Goal: Information Seeking & Learning: Learn about a topic

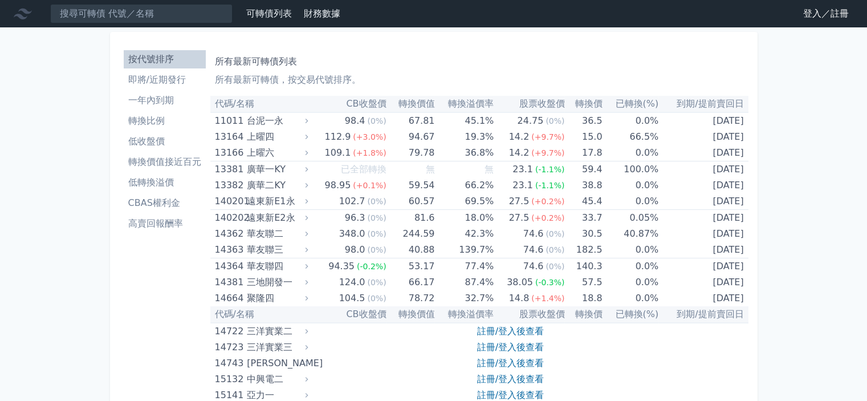
click at [831, 12] on link "登入／註冊" at bounding box center [826, 14] width 64 height 18
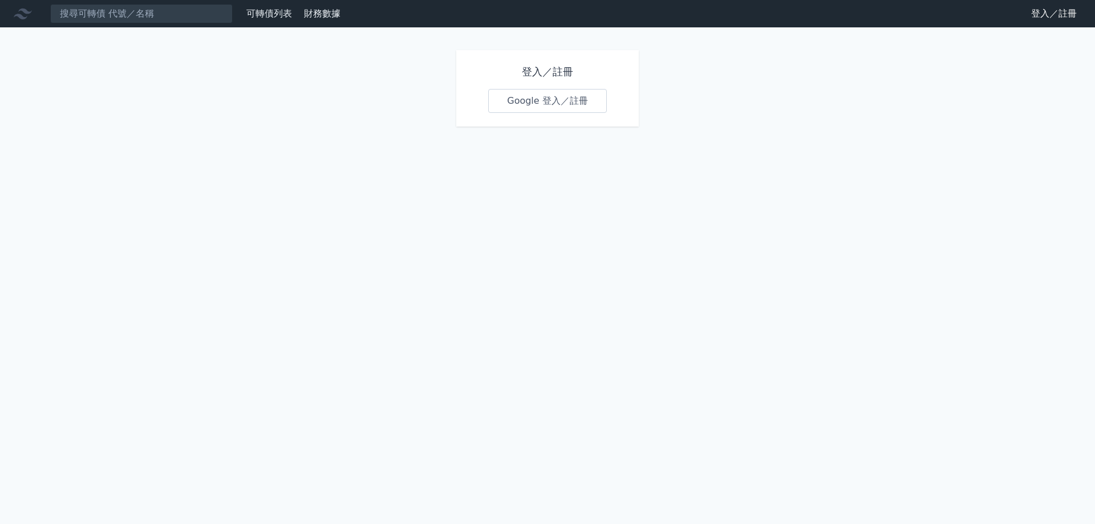
click at [581, 99] on link "Google 登入／註冊" at bounding box center [547, 101] width 119 height 24
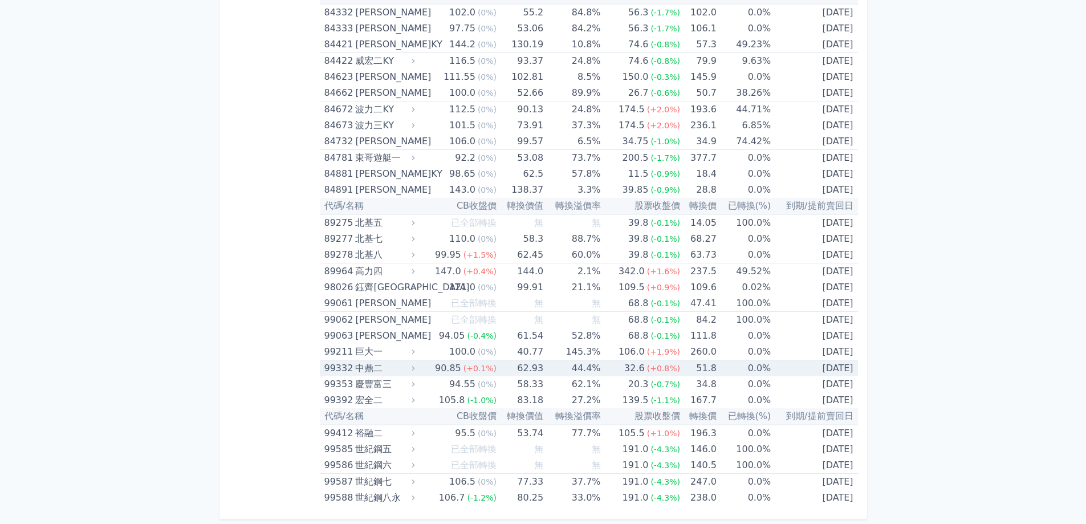
drag, startPoint x: 625, startPoint y: 371, endPoint x: 667, endPoint y: 355, distance: 45.1
click at [625, 371] on div "32.6" at bounding box center [634, 368] width 25 height 16
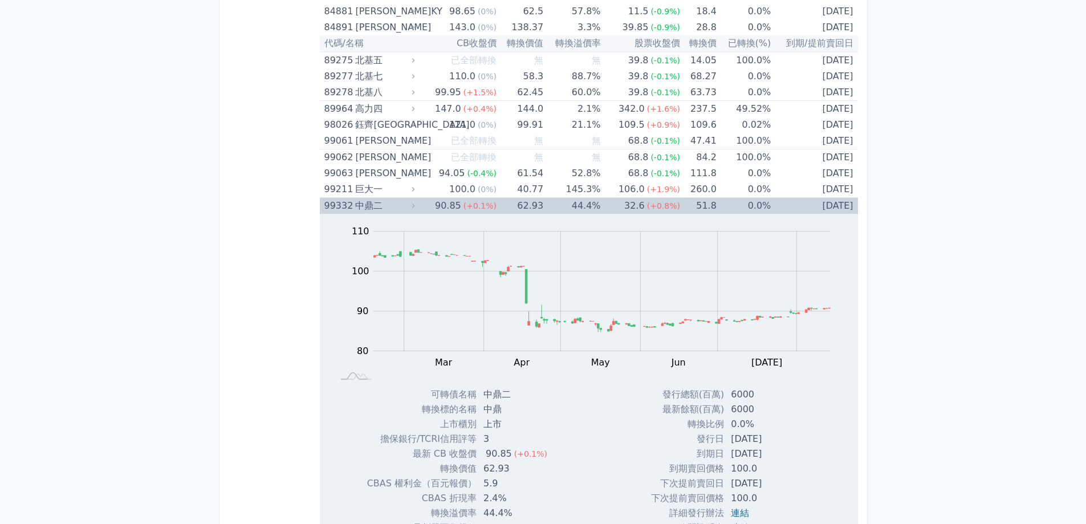
scroll to position [6879, 0]
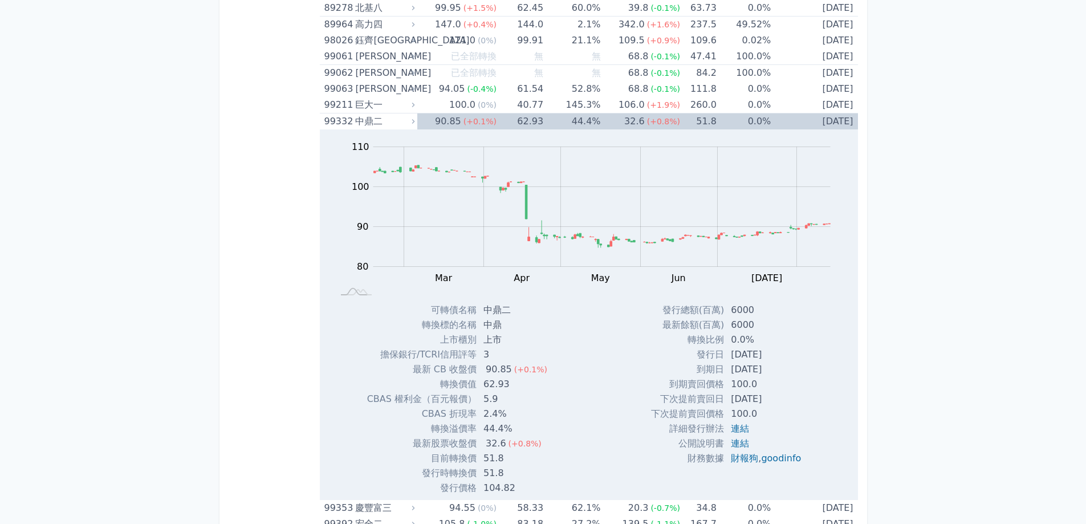
drag, startPoint x: 914, startPoint y: 121, endPoint x: 919, endPoint y: 117, distance: 6.1
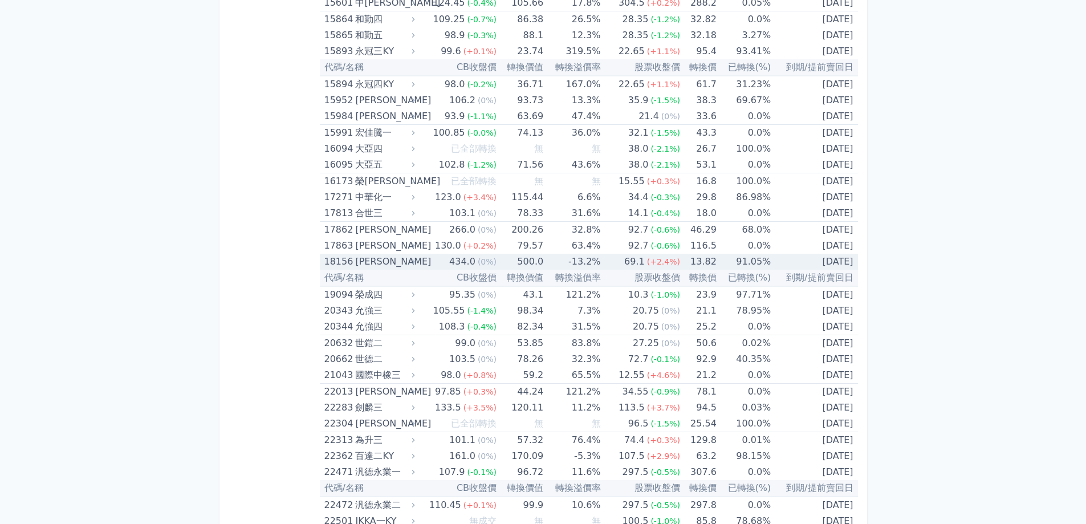
click at [742, 263] on td "91.05%" at bounding box center [744, 262] width 54 height 16
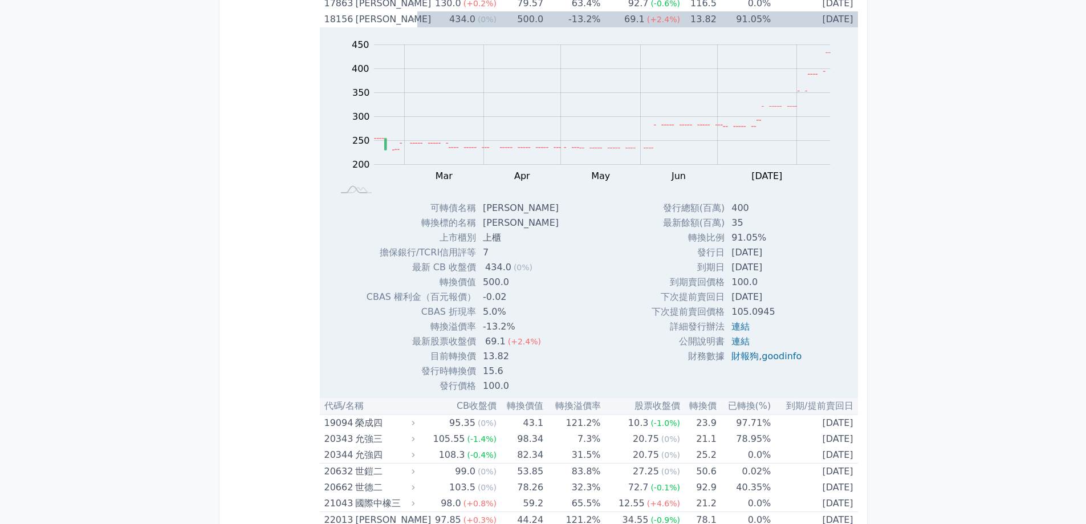
scroll to position [705, 0]
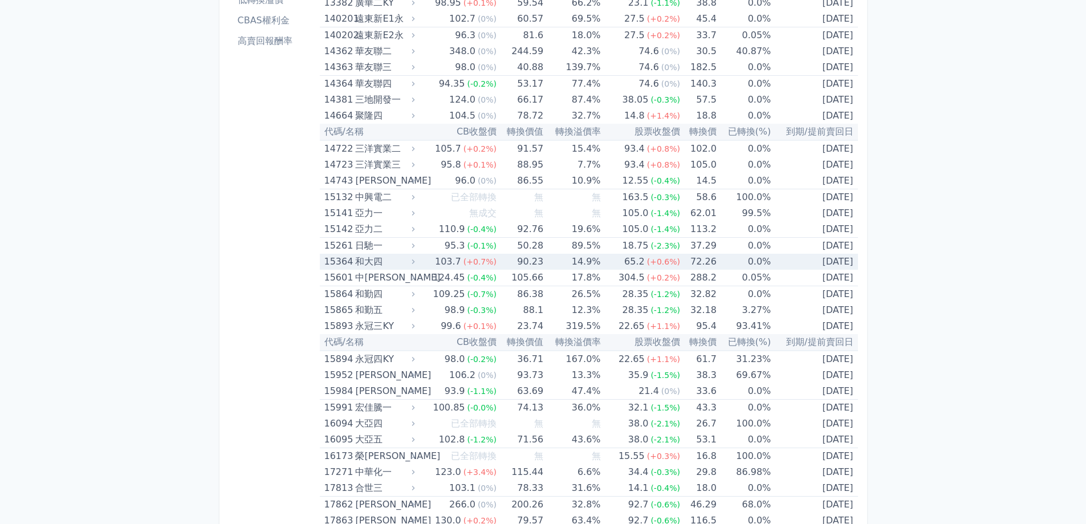
click at [618, 257] on td "65.2 (+0.6%)" at bounding box center [640, 262] width 79 height 16
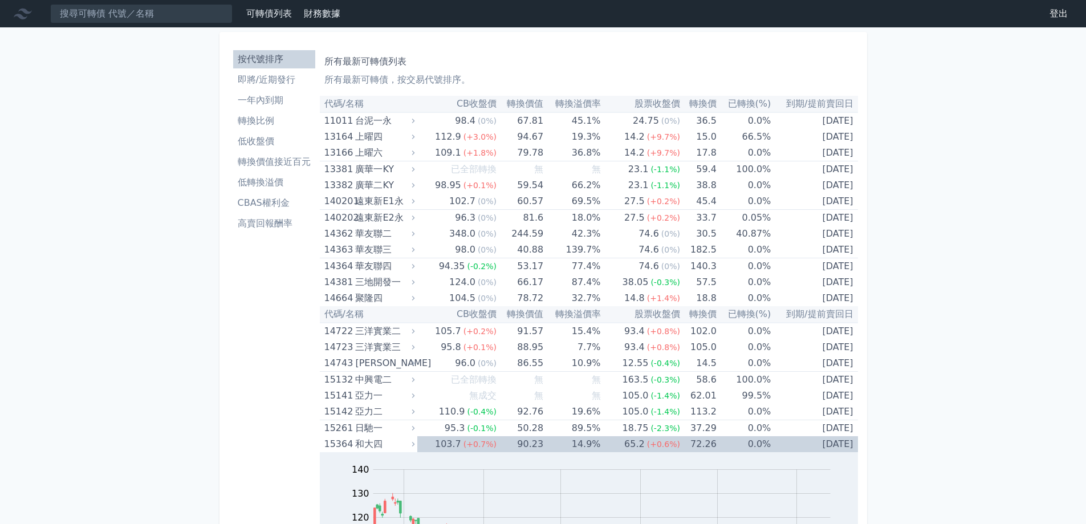
scroll to position [828, 0]
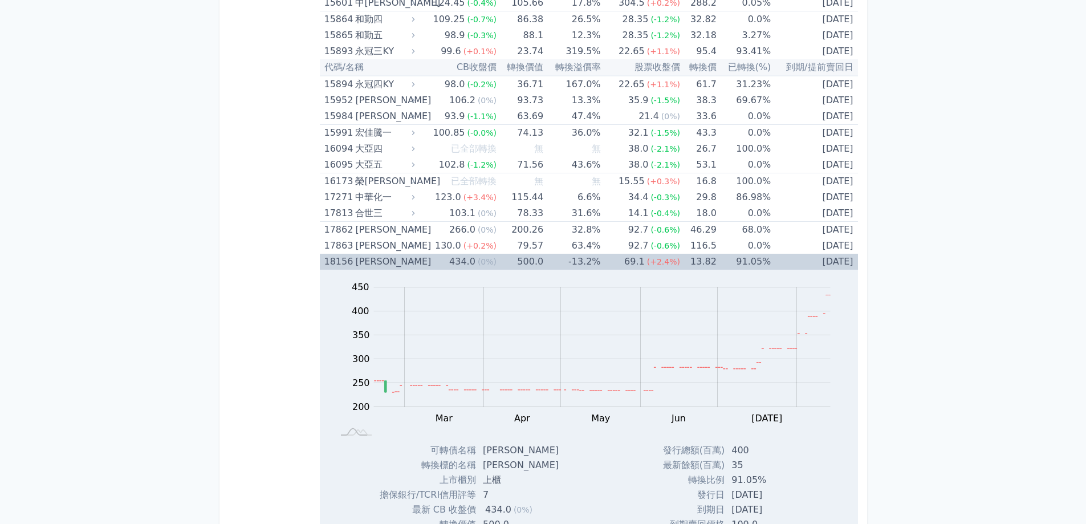
click at [681, 257] on td "13.82" at bounding box center [698, 262] width 37 height 16
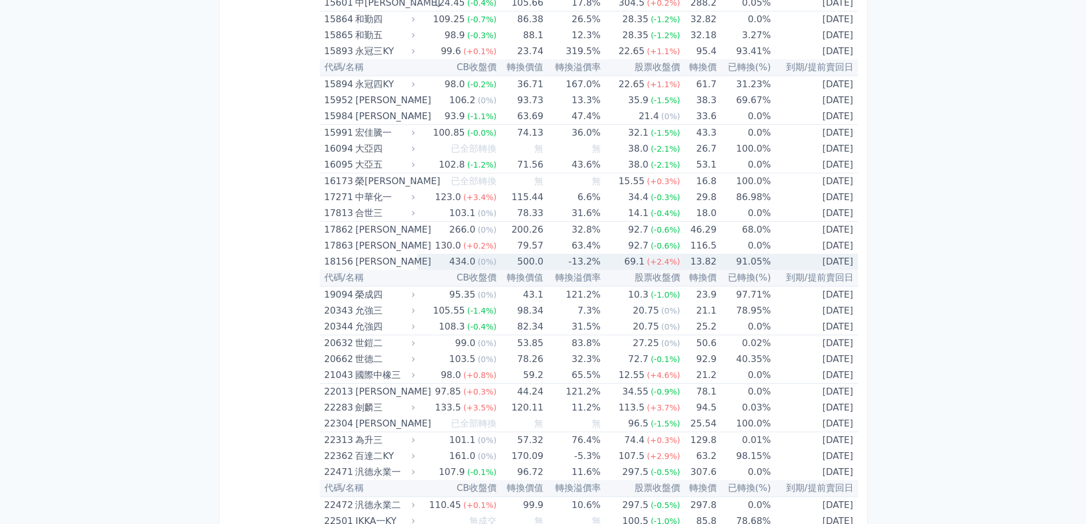
click at [681, 257] on td "13.82" at bounding box center [698, 262] width 37 height 16
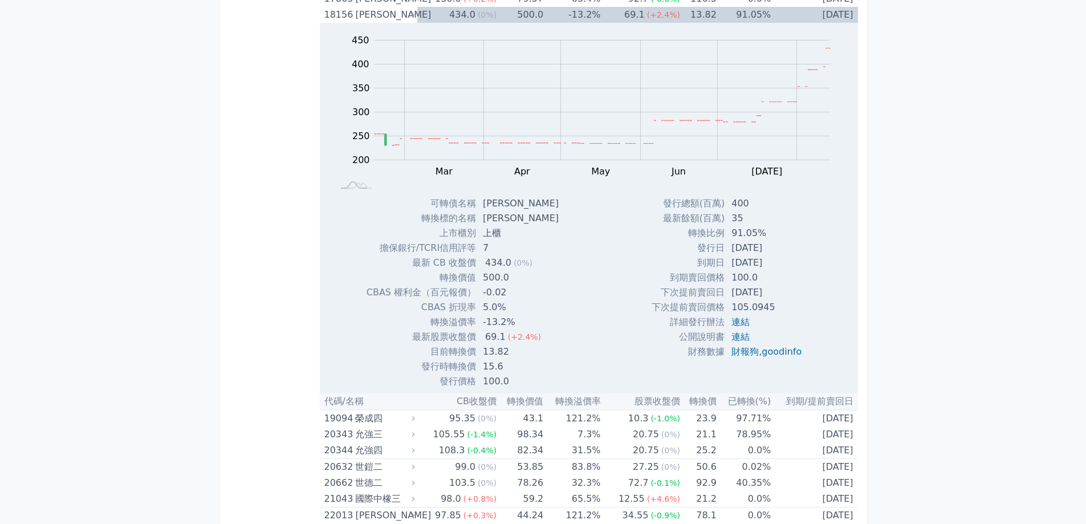
scroll to position [5279, 0]
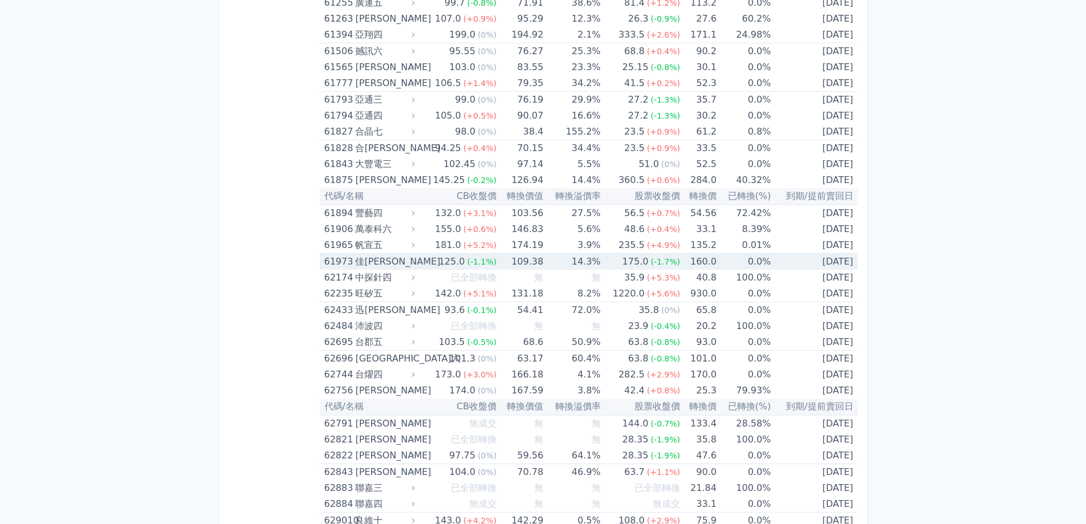
click at [570, 257] on td "14.3%" at bounding box center [572, 262] width 57 height 17
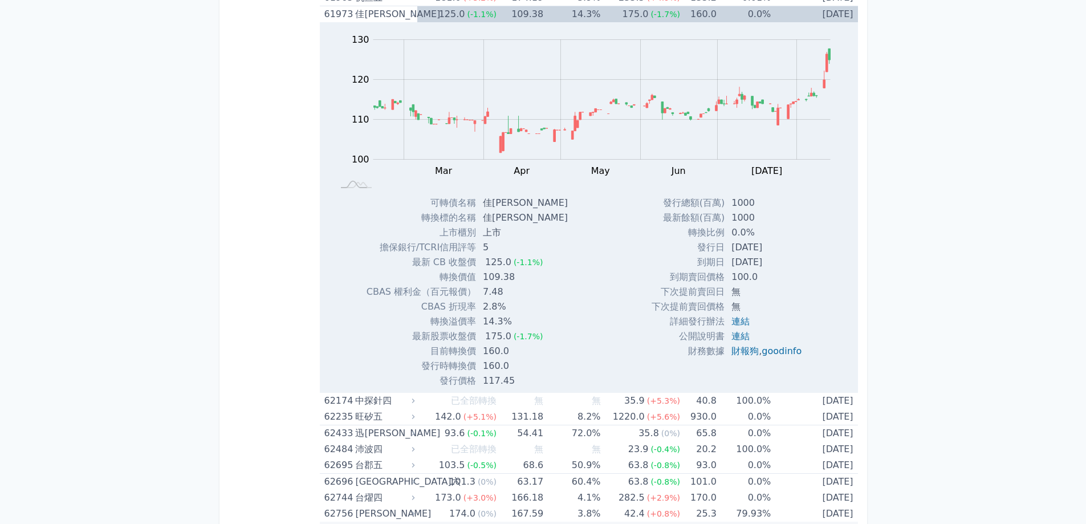
scroll to position [4664, 0]
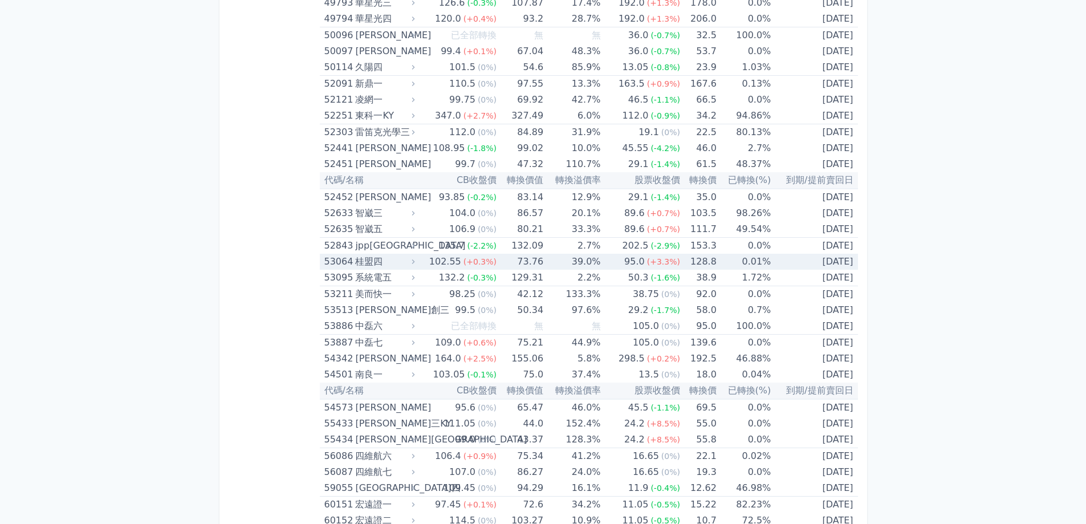
click at [524, 262] on td "73.76" at bounding box center [520, 262] width 47 height 16
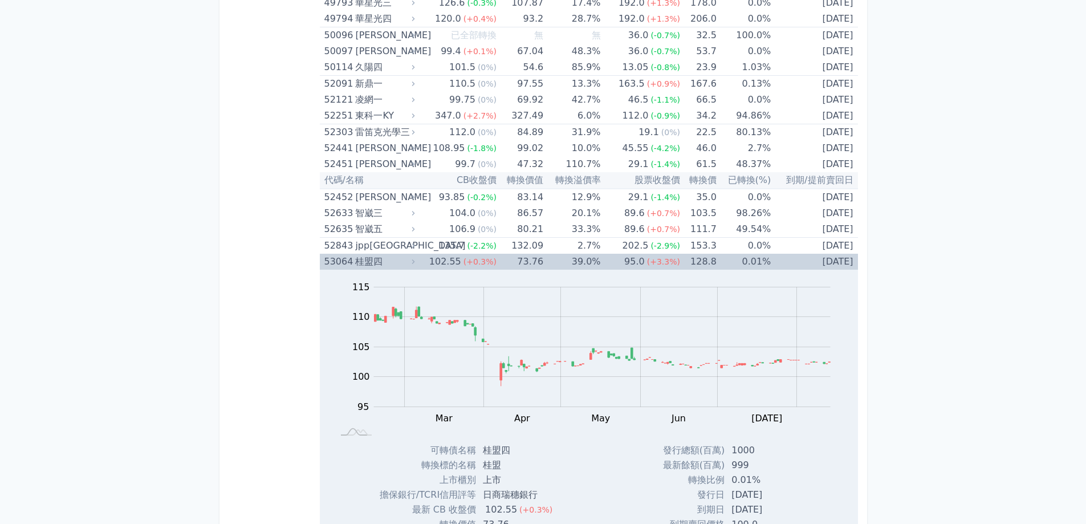
scroll to position [4911, 0]
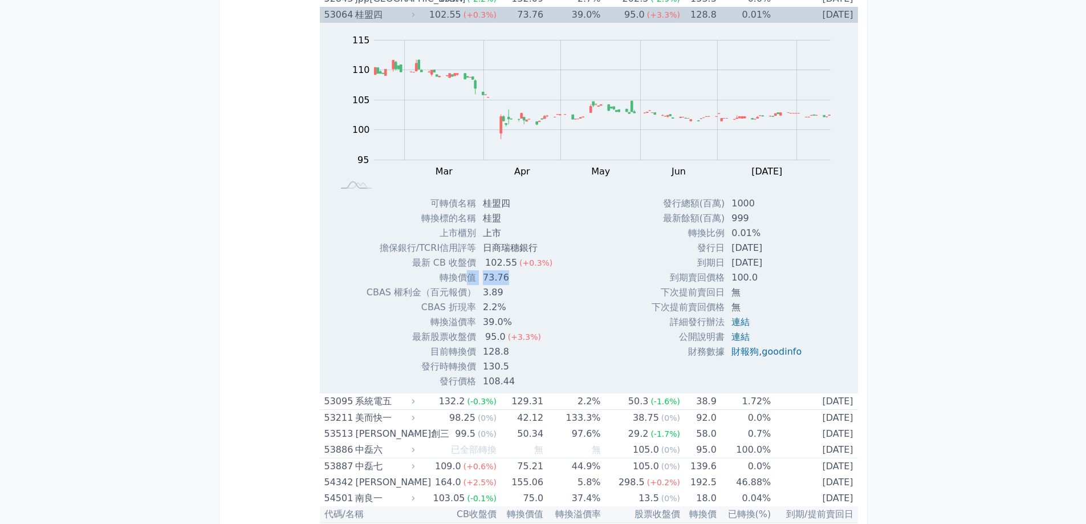
drag, startPoint x: 508, startPoint y: 278, endPoint x: 469, endPoint y: 287, distance: 39.8
click at [469, 285] on tbody "可轉債名稱 桂盟四 轉換標的名稱 桂盟 上市櫃別 上市 擔保銀行/TCRI信用評等 日商瑞穗銀行 最新 CB 收盤價 102.55 (+0.3%) 轉換價值 …" at bounding box center [465, 292] width 196 height 193
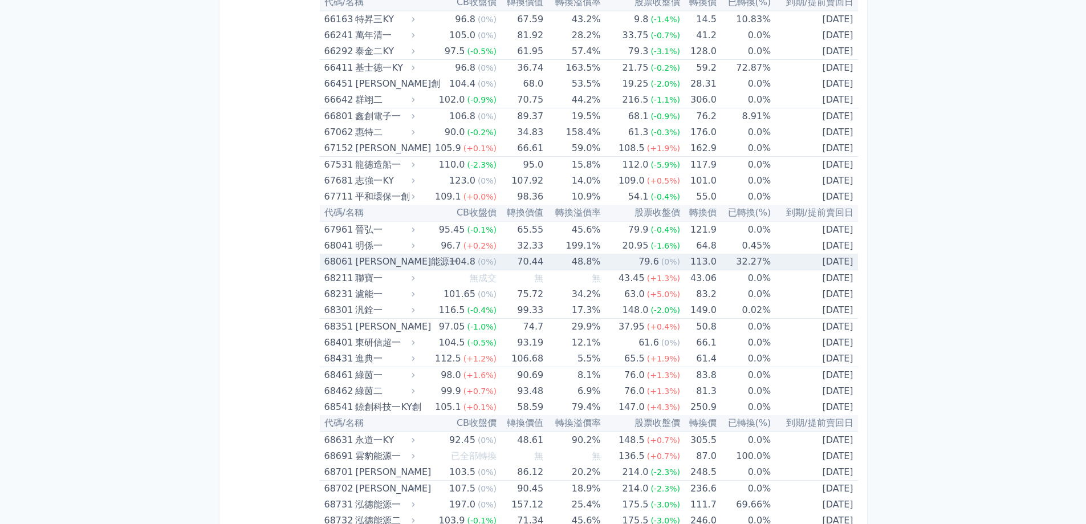
click at [654, 261] on div "79.6" at bounding box center [648, 262] width 25 height 16
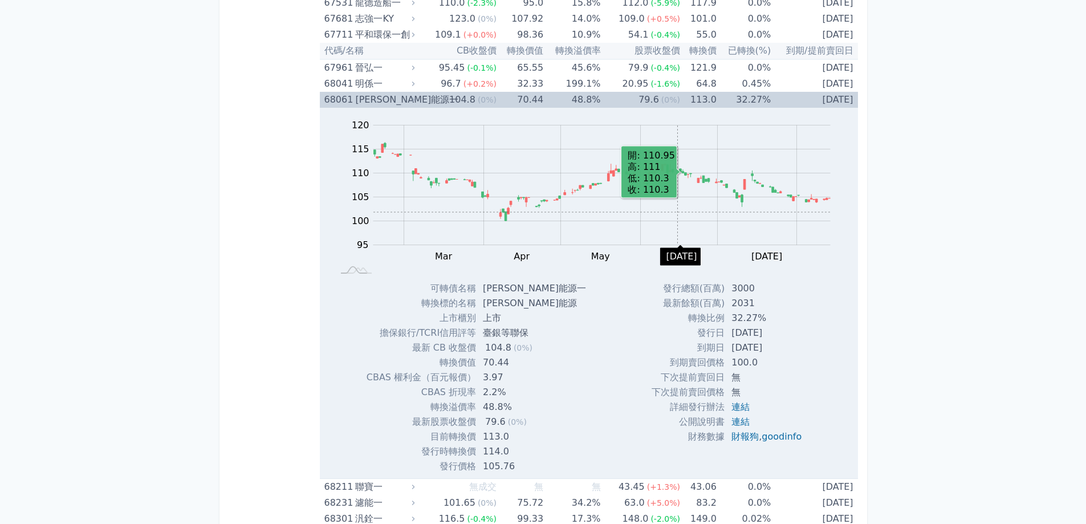
scroll to position [7303, 0]
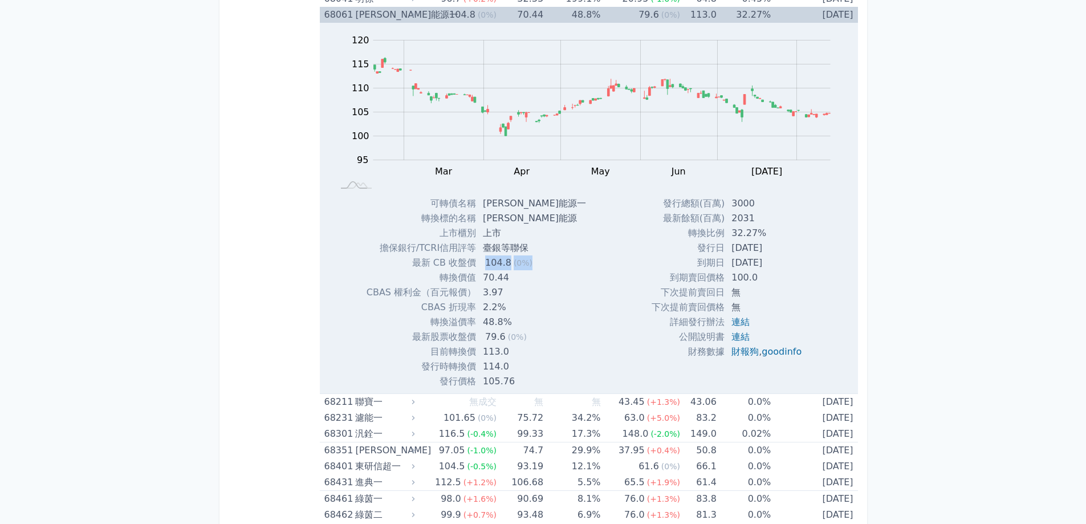
drag, startPoint x: 529, startPoint y: 269, endPoint x: 486, endPoint y: 266, distance: 43.4
click at [486, 266] on td "104.8 (0%)" at bounding box center [535, 263] width 119 height 15
drag, startPoint x: 512, startPoint y: 324, endPoint x: 478, endPoint y: 325, distance: 34.2
click at [478, 325] on tr "轉換溢價率 48.8%" at bounding box center [481, 322] width 229 height 15
drag, startPoint x: 450, startPoint y: 338, endPoint x: 528, endPoint y: 336, distance: 78.2
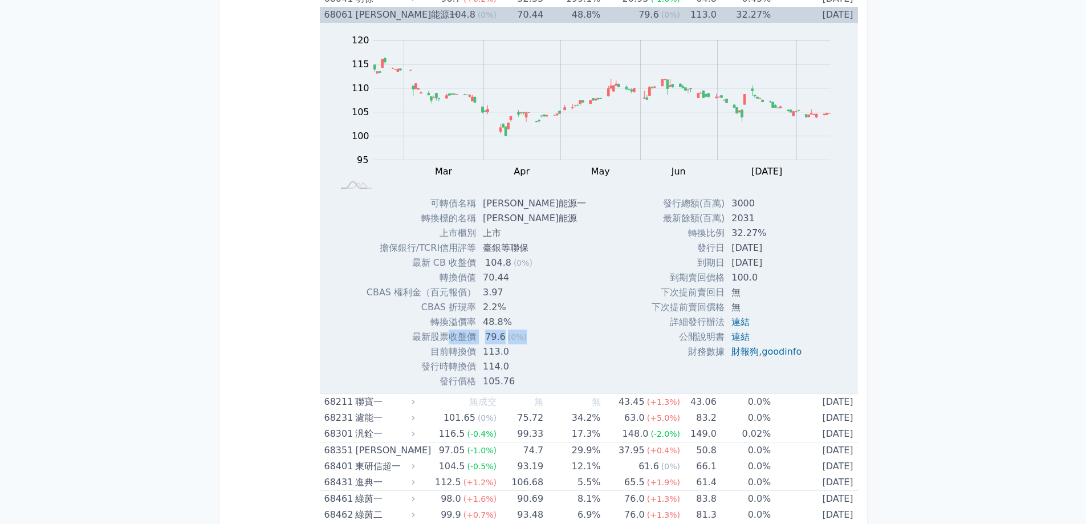
click at [528, 336] on tr "最新股票收盤價 79.6 (0%)" at bounding box center [481, 337] width 229 height 15
drag, startPoint x: 514, startPoint y: 353, endPoint x: 465, endPoint y: 359, distance: 50.0
click at [465, 358] on tr "目前轉換價 113.0" at bounding box center [481, 351] width 229 height 15
drag, startPoint x: 464, startPoint y: 372, endPoint x: 520, endPoint y: 369, distance: 56.0
click at [520, 369] on tr "發行時轉換價 114.0" at bounding box center [481, 366] width 229 height 15
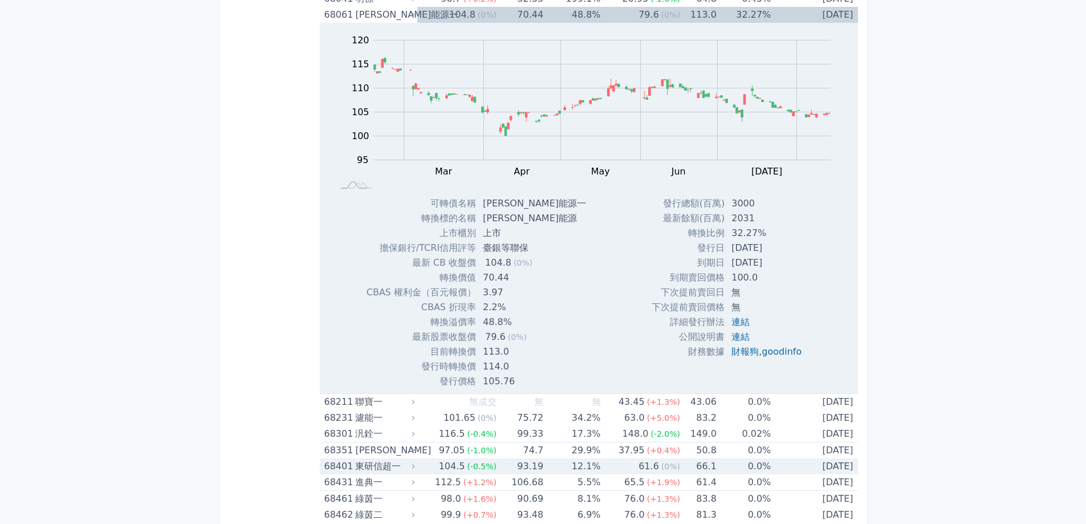
click at [499, 459] on td "93.19" at bounding box center [520, 467] width 47 height 16
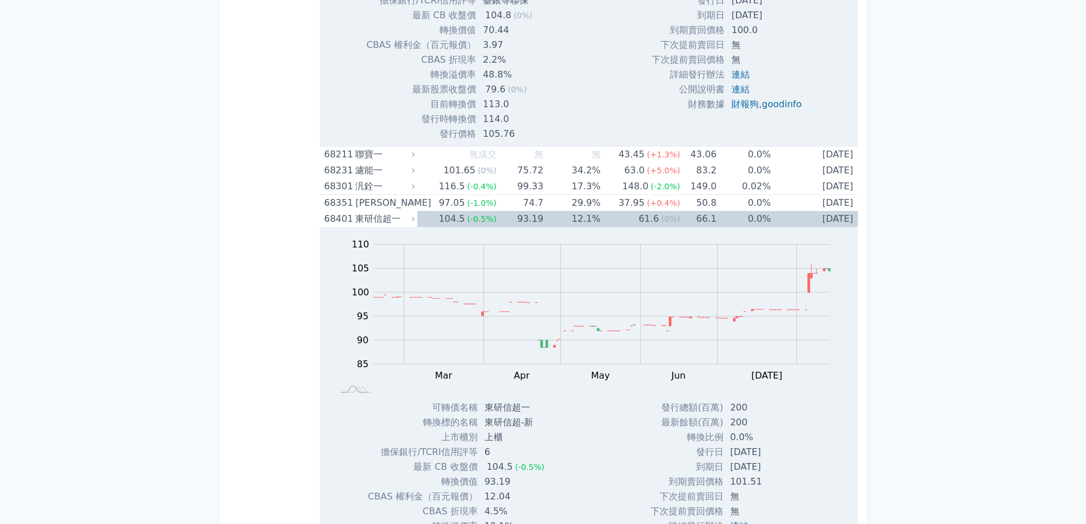
scroll to position [5633, 0]
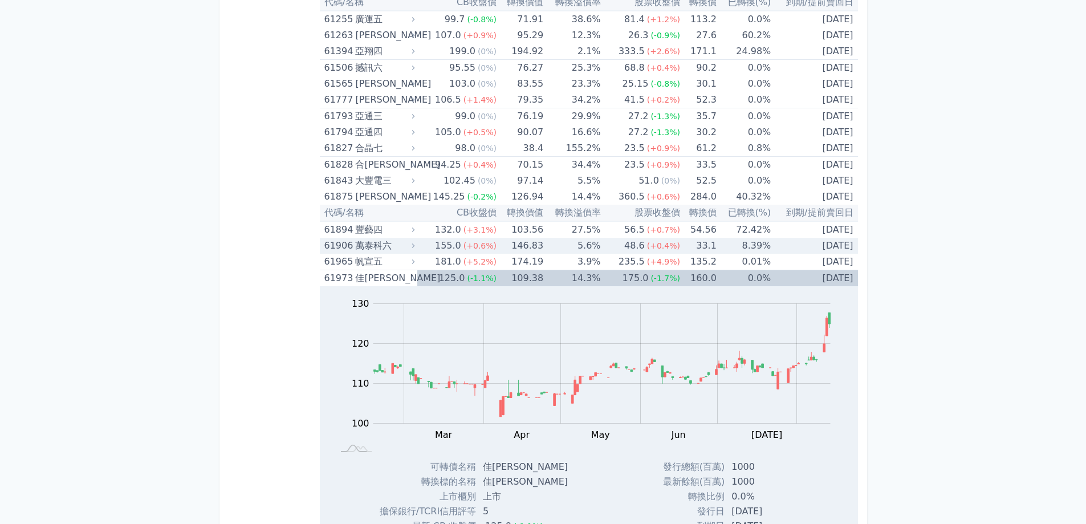
click at [526, 249] on td "146.83" at bounding box center [520, 246] width 47 height 16
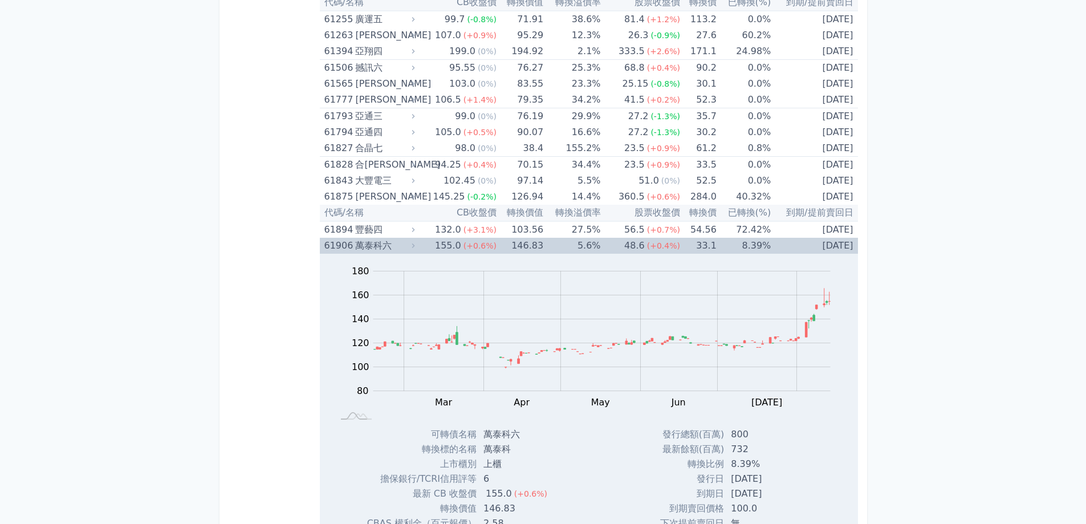
click at [528, 250] on td "146.83" at bounding box center [520, 246] width 47 height 16
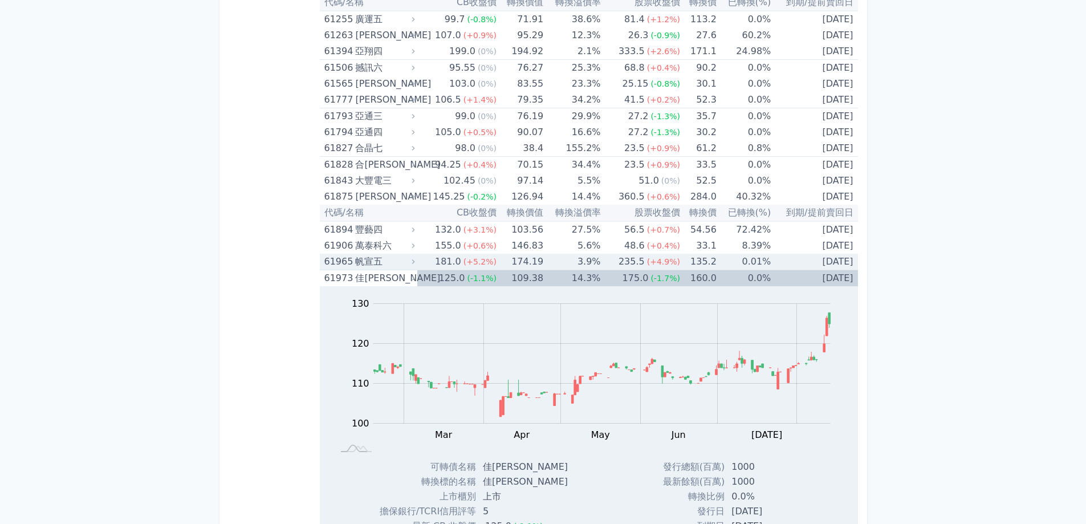
click at [527, 257] on td "174.19" at bounding box center [520, 262] width 47 height 17
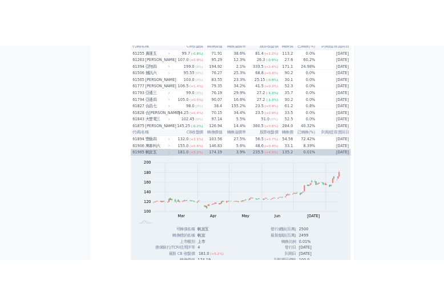
scroll to position [5880, 0]
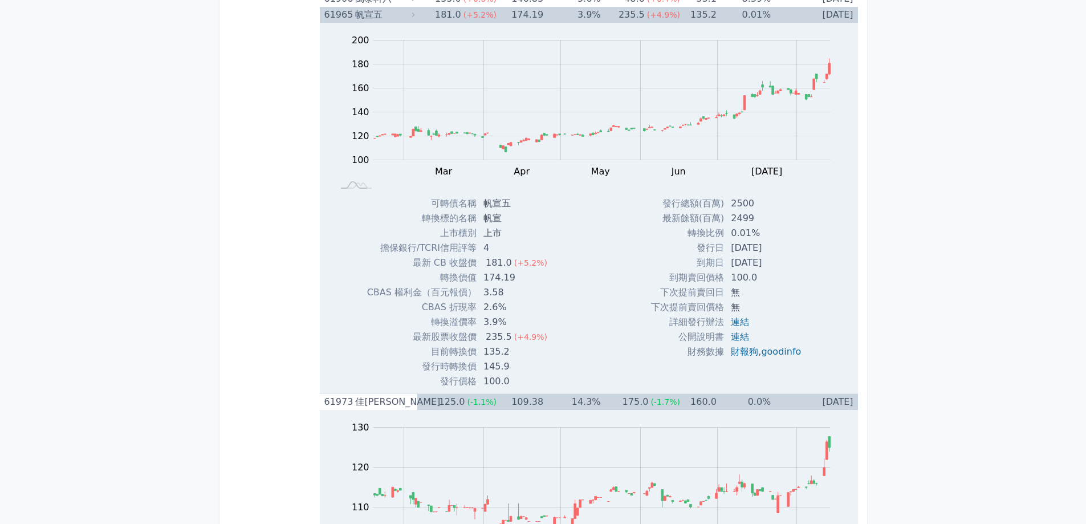
drag, startPoint x: 706, startPoint y: 266, endPoint x: 770, endPoint y: 259, distance: 64.2
click at [770, 259] on tr "到期日 [DATE]" at bounding box center [730, 263] width 159 height 15
